Goal: Task Accomplishment & Management: Use online tool/utility

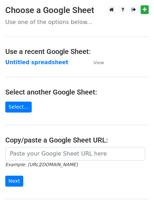
click at [50, 57] on main "Choose a Google Sheet Use one of the options below... Use a recent Google Sheet…" at bounding box center [77, 114] width 154 height 219
click at [50, 59] on strong "Untitled spreadsheet" at bounding box center [36, 62] width 63 height 6
click at [38, 60] on strong "Untitled spreadsheet" at bounding box center [36, 62] width 63 height 6
click at [55, 60] on strong "Untitled spreadsheet" at bounding box center [36, 62] width 63 height 6
click at [50, 67] on main "Choose a Google Sheet Use one of the options below... Use a recent Google Sheet…" at bounding box center [77, 114] width 154 height 219
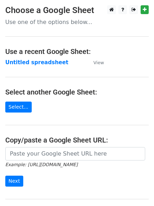
click at [51, 67] on main "Choose a Google Sheet Use one of the options below... Use a recent Google Sheet…" at bounding box center [77, 114] width 154 height 219
click at [56, 59] on strong "Untitled spreadsheet" at bounding box center [36, 62] width 63 height 6
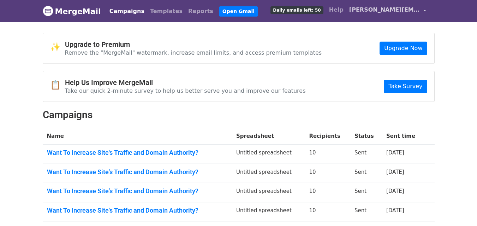
click at [380, 14] on link "natalie.linkbuilding@gmail.com" at bounding box center [387, 11] width 83 height 17
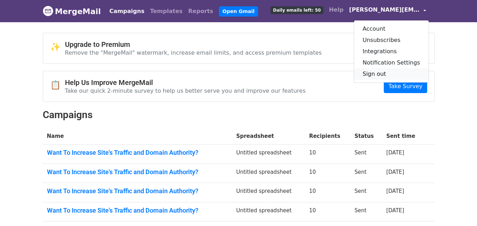
click at [382, 69] on link "Sign out" at bounding box center [391, 73] width 74 height 11
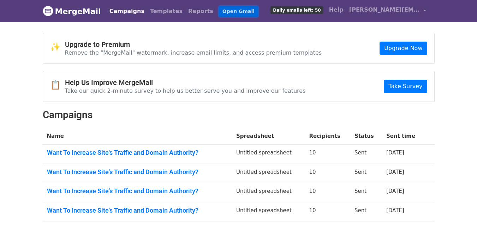
click at [219, 12] on link "Open Gmail" at bounding box center [238, 11] width 39 height 10
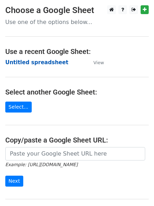
click at [30, 59] on strong "Untitled spreadsheet" at bounding box center [36, 62] width 63 height 6
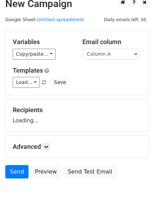
scroll to position [40, 0]
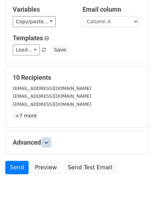
click at [48, 141] on icon at bounding box center [46, 142] width 4 height 4
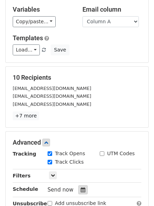
click at [80, 187] on div at bounding box center [83, 189] width 10 height 9
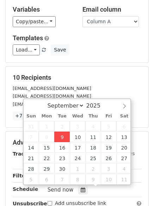
type input "2025-09-09 12:52"
type input "52"
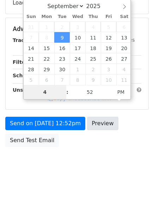
scroll to position [126, 0]
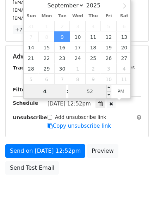
type input "4"
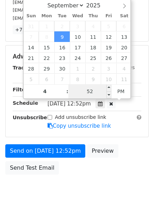
type input "2025-09-09 16:52"
type input "04"
click at [96, 89] on input "52" at bounding box center [89, 91] width 43 height 14
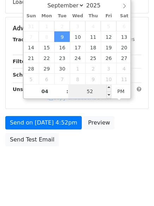
type input "0"
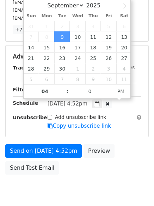
type input "2025-09-09 16:00"
click at [76, 167] on div "Send on Sep 9 at 4:52pm Preview Send Test Email" at bounding box center [77, 161] width 154 height 34
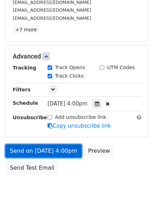
click at [68, 150] on link "Send on Sep 9 at 4:00pm" at bounding box center [43, 150] width 77 height 13
click at [63, 155] on link "Send on Sep 9 at 4:00pm" at bounding box center [43, 150] width 77 height 13
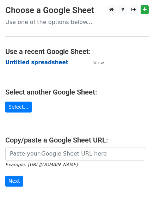
click at [41, 61] on strong "Untitled spreadsheet" at bounding box center [36, 62] width 63 height 6
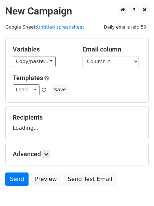
click at [102, 61] on select "Column A Column B Column C Column D" at bounding box center [111, 61] width 56 height 11
click at [83, 56] on select "Column A Column B Column C Column D" at bounding box center [111, 61] width 56 height 11
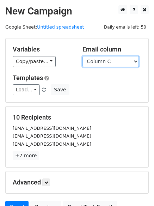
click at [116, 60] on select "Column A Column B Column C Column D" at bounding box center [111, 61] width 56 height 11
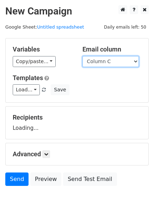
select select "Column B"
click at [83, 56] on select "Column A Column B Column C Column D" at bounding box center [111, 61] width 56 height 11
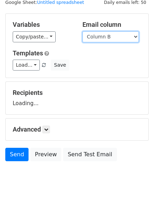
scroll to position [40, 0]
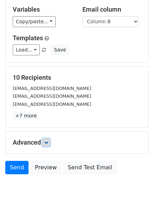
click at [47, 143] on icon at bounding box center [46, 142] width 4 height 4
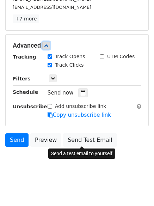
scroll to position [137, 0]
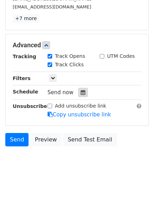
click at [81, 91] on icon at bounding box center [83, 92] width 5 height 5
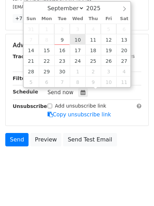
type input "2025-09-10 12:00"
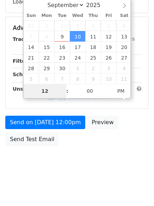
type input "5"
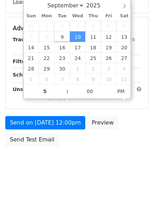
type input "2025-09-10 17:00"
click at [68, 175] on body "New Campaign Daily emails left: 50 Google Sheet: Untitled spreadsheet Variables…" at bounding box center [77, 28] width 154 height 299
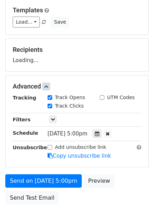
scroll to position [55, 0]
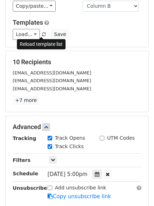
click at [42, 36] on span at bounding box center [44, 34] width 4 height 5
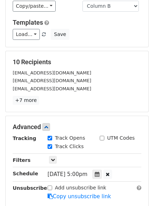
click at [96, 39] on div "Load... No templates saved Save" at bounding box center [76, 34] width 139 height 11
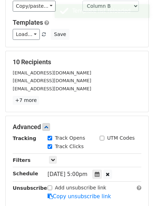
scroll to position [154, 0]
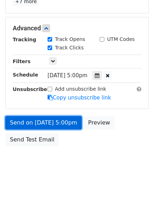
click at [58, 121] on link "Send on Sep 10 at 5:00pm" at bounding box center [43, 122] width 77 height 13
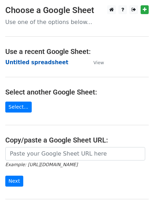
click at [51, 62] on strong "Untitled spreadsheet" at bounding box center [36, 62] width 63 height 6
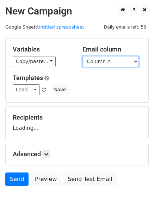
click at [113, 59] on select "Column A Column B Column C Column D" at bounding box center [111, 61] width 56 height 11
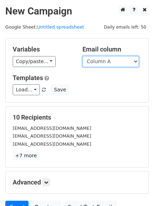
drag, startPoint x: 117, startPoint y: 61, endPoint x: 117, endPoint y: 66, distance: 4.9
click at [117, 61] on select "Column A Column B Column C Column D" at bounding box center [111, 61] width 56 height 11
select select "Column C"
click at [83, 56] on select "Column A Column B Column C Column D" at bounding box center [111, 61] width 56 height 11
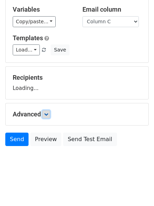
click at [49, 117] on link at bounding box center [46, 114] width 8 height 8
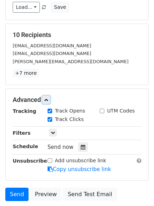
scroll to position [86, 0]
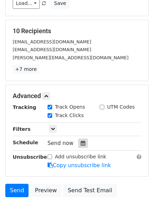
click at [81, 145] on icon at bounding box center [83, 143] width 5 height 5
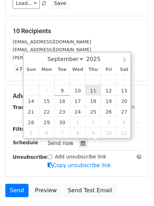
type input "2025-09-11 12:00"
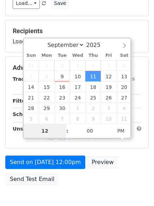
type input "6"
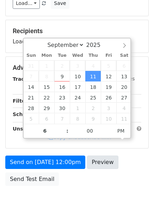
type input "2025-09-11 18:00"
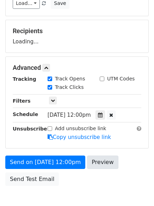
click at [84, 189] on body "New Campaign Daily emails left: 50 Google Sheet: Untitled spreadsheet Variables…" at bounding box center [77, 68] width 154 height 299
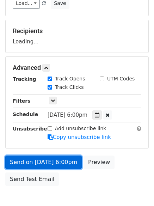
click at [74, 163] on link "Send on Sep 11 at 6:00pm" at bounding box center [43, 162] width 77 height 13
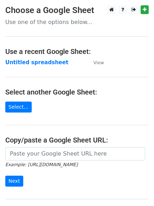
click at [44, 63] on strong "Untitled spreadsheet" at bounding box center [36, 62] width 63 height 6
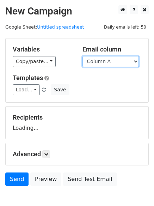
drag, startPoint x: 0, startPoint y: 0, endPoint x: 115, endPoint y: 62, distance: 130.9
click at [115, 62] on select "Column A Column B Column C Column D" at bounding box center [111, 61] width 56 height 11
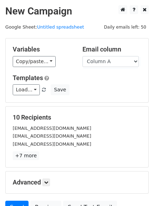
click at [107, 100] on div "Variables Copy/paste... {{Column A}} {{Column B}} {{Column C}} {{Column D}} Ema…" at bounding box center [77, 70] width 143 height 64
click at [113, 65] on select "Column A Column B Column C Column D" at bounding box center [111, 61] width 56 height 11
select select "Column D"
click at [83, 56] on select "Column A Column B Column C Column D" at bounding box center [111, 61] width 56 height 11
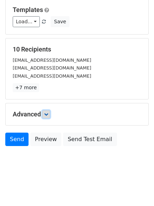
click at [48, 113] on icon at bounding box center [46, 114] width 4 height 4
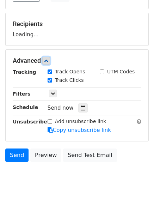
scroll to position [94, 0]
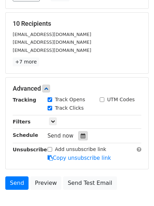
click at [83, 110] on div "Track Clicks" at bounding box center [68, 108] width 52 height 8
click at [78, 135] on div at bounding box center [83, 135] width 10 height 9
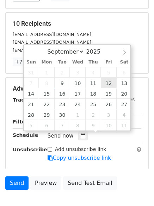
type input "[DATE] 12:00"
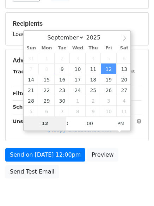
type input "7"
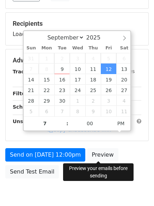
type input "[DATE] 19:00"
click at [84, 160] on div "Send on [DATE] 12:00pm Preview Send Test Email" at bounding box center [77, 165] width 154 height 34
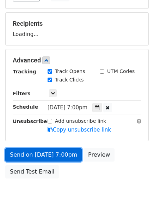
click at [69, 155] on link "Send on [DATE] 7:00pm" at bounding box center [43, 154] width 77 height 13
